Goal: Transaction & Acquisition: Subscribe to service/newsletter

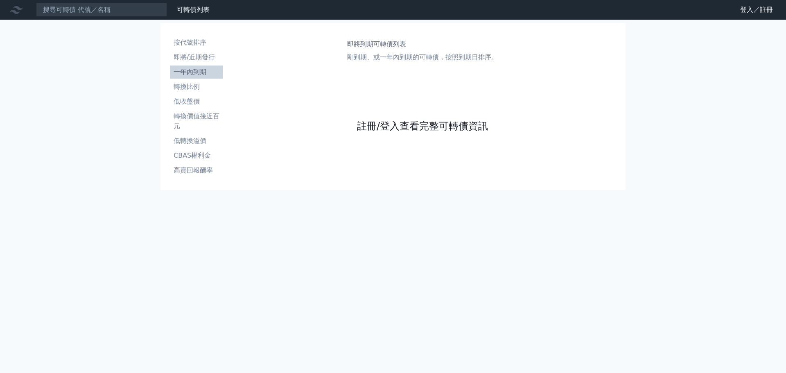
click at [413, 127] on link "註冊/登入查看完整可轉債資訊" at bounding box center [422, 126] width 131 height 13
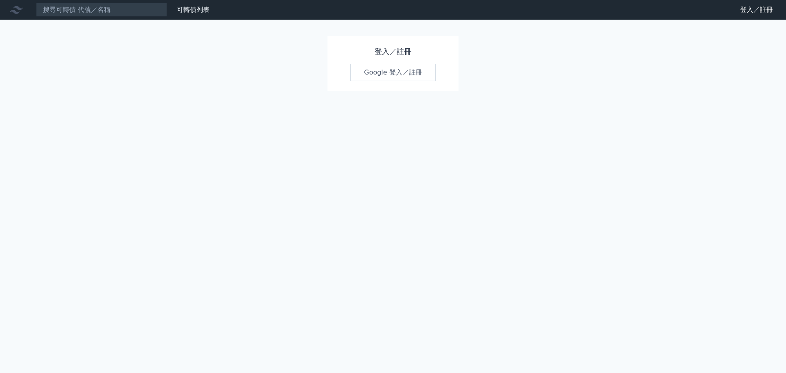
click at [386, 76] on link "Google 登入／註冊" at bounding box center [392, 72] width 85 height 17
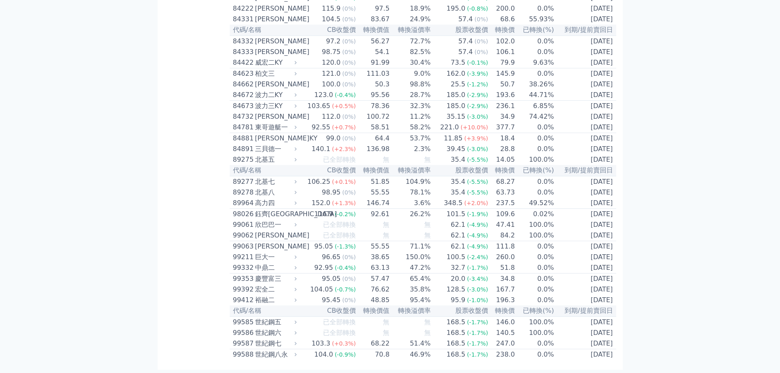
scroll to position [4463, 0]
